Goal: Transaction & Acquisition: Book appointment/travel/reservation

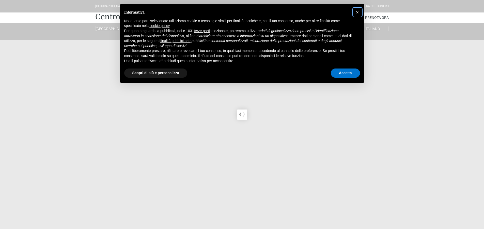
click at [357, 11] on span "×" at bounding box center [357, 12] width 3 height 6
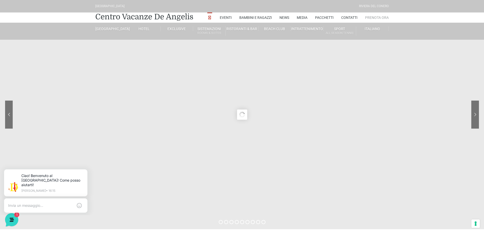
click at [371, 17] on link "Prenota Ora" at bounding box center [377, 17] width 24 height 10
click at [143, 30] on link "Hotel" at bounding box center [144, 28] width 33 height 5
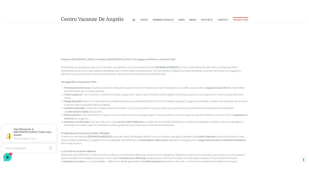
scroll to position [93, 0]
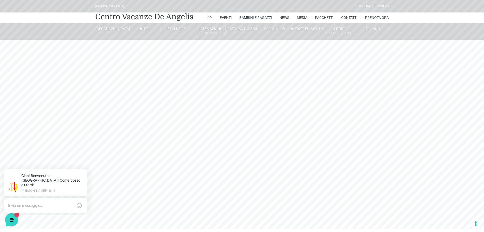
click at [274, 28] on link "Beach Club" at bounding box center [275, 28] width 33 height 5
click at [110, 16] on link "Centro Vacanze De Angelis" at bounding box center [144, 17] width 98 height 10
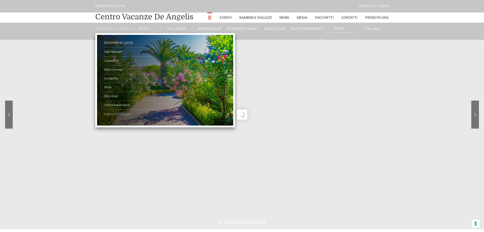
click at [120, 118] on link "Mappa del Villaggio" at bounding box center [129, 114] width 51 height 9
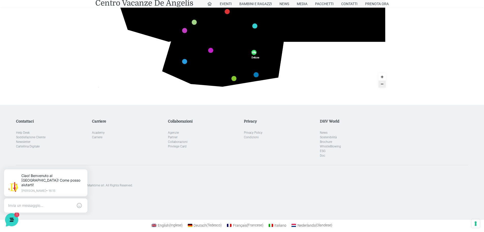
scroll to position [95, 0]
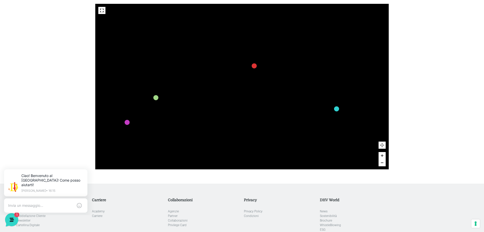
drag, startPoint x: 244, startPoint y: 72, endPoint x: 223, endPoint y: 170, distance: 100.3
click at [223, 170] on div "436 435 437 434 441 430 440 431 439 432 438 433 424 423 425 422 429 418 428 419…" at bounding box center [242, 87] width 301 height 194
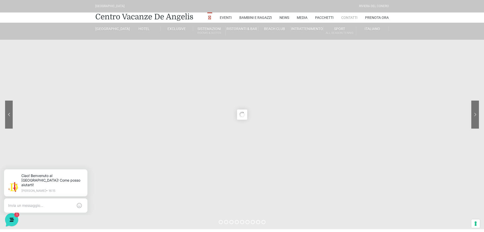
click at [350, 16] on link "Contatti" at bounding box center [349, 17] width 16 height 10
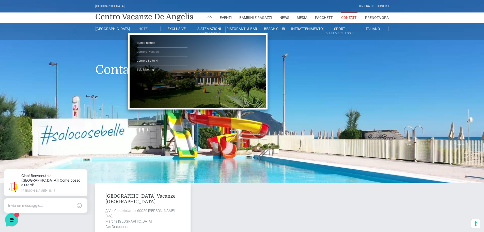
click at [152, 52] on link "Camera Prestige" at bounding box center [162, 52] width 51 height 9
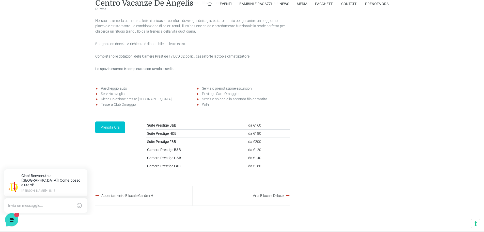
scroll to position [746, 0]
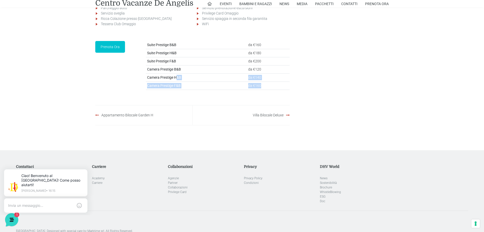
drag, startPoint x: 176, startPoint y: 89, endPoint x: 276, endPoint y: 101, distance: 101.1
click at [276, 90] on tbody "Suite Prestige B&B da €160 Suite Prestige H&B da €180 Suite Prestige F&B da €20…" at bounding box center [218, 65] width 144 height 49
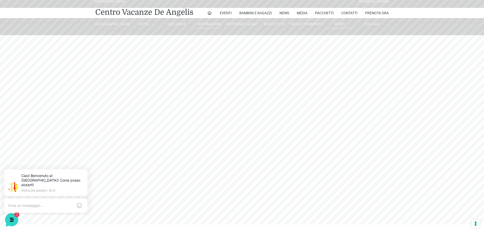
scroll to position [0, 0]
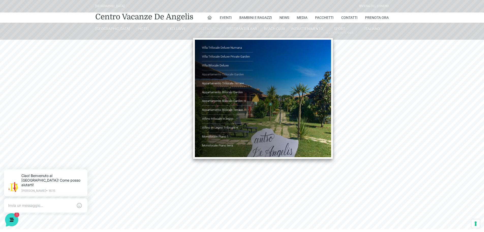
click at [216, 73] on link "Appartamento Trilocale Garden" at bounding box center [227, 74] width 51 height 9
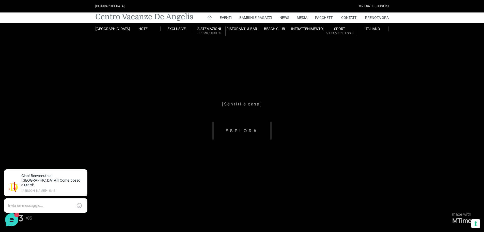
click at [132, 17] on link "Centro Vacanze De Angelis" at bounding box center [144, 17] width 98 height 10
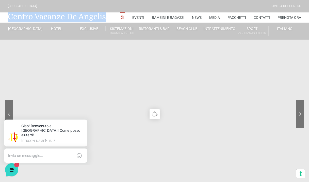
drag, startPoint x: 109, startPoint y: 17, endPoint x: 10, endPoint y: 18, distance: 98.7
click at [10, 18] on div "Centro Vacanze De Angelis Eventi Miss Italia Cerimonie Team building Bambini e …" at bounding box center [154, 17] width 297 height 10
